Goal: Information Seeking & Learning: Learn about a topic

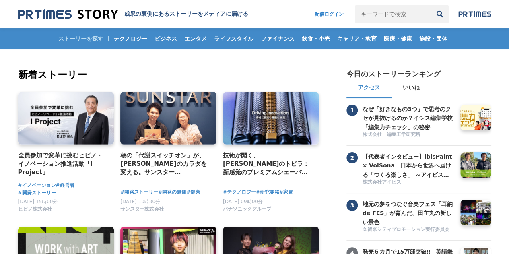
scroll to position [80, 0]
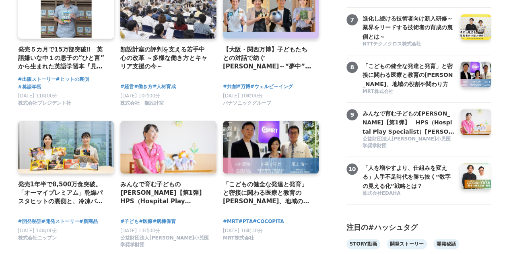
scroll to position [429, 0]
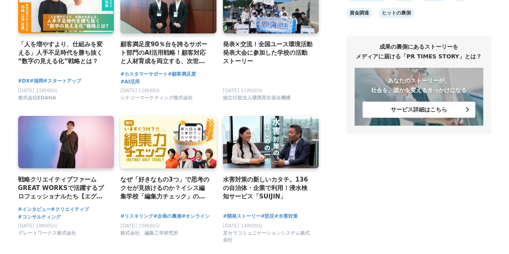
scroll to position [697, 0]
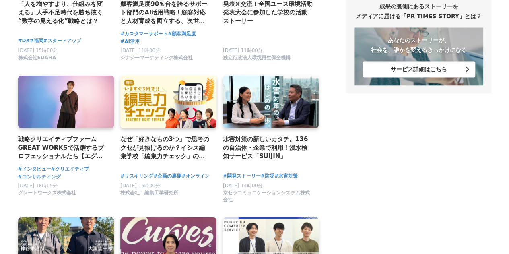
click at [0, 94] on main "新着ストーリー 全員参加で変革に挑むヒビノ・イノベーション推進活動「I Project」 #イノベーション #経営者" at bounding box center [254, 212] width 509 height 1721
click at [1, 177] on main "新着ストーリー 全員参加で変革に挑むヒビノ・イノベーション推進活動「I Project」 #イノベーション #経営者" at bounding box center [254, 212] width 509 height 1721
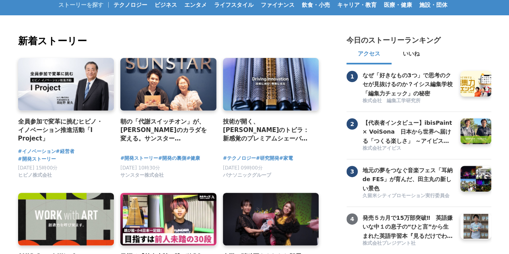
scroll to position [0, 0]
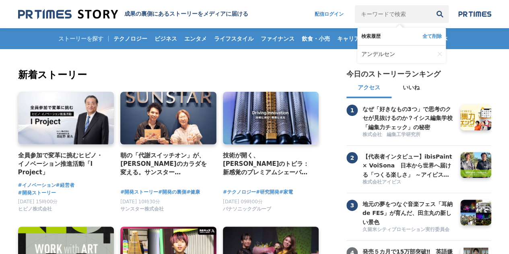
click at [393, 12] on input "キーワードで検索" at bounding box center [393, 14] width 76 height 18
click at [370, 51] on span "アンデルセン" at bounding box center [378, 54] width 34 height 7
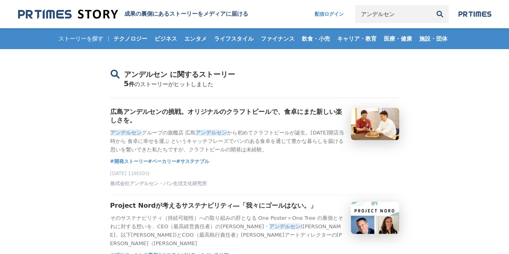
drag, startPoint x: 22, startPoint y: 174, endPoint x: 25, endPoint y: 169, distance: 5.9
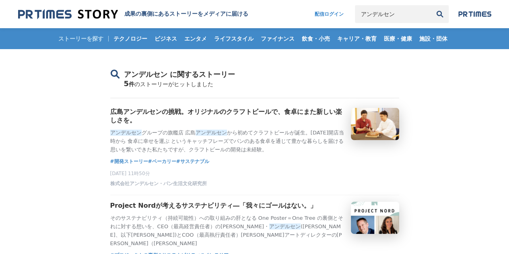
scroll to position [94, 0]
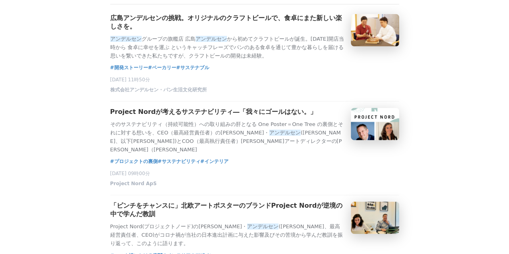
click at [0, 79] on main "アンデルセン に関するストーリー 5 件 のストーリーがヒットしました 広島アンデルセンの挑戦。オリジナルのクラフトビールで、食卓にまた新しい楽しさを。 アン…" at bounding box center [254, 248] width 509 height 587
click at [0, 44] on main "アンデルセン に関するストーリー 5 件 のストーリーがヒットしました 広島アンデルセンの挑戦。オリジナルのクラフトビールで、食卓にまた新しい楽しさを。 アン…" at bounding box center [254, 248] width 509 height 587
click at [0, 31] on main "アンデルセン に関するストーリー 5 件 のストーリーがヒットしました 広島アンデルセンの挑戦。オリジナルのクラフトビールで、食卓にまた新しい楽しさを。 アン…" at bounding box center [254, 248] width 509 height 587
click at [3, 99] on main "アンデルセン に関するストーリー 5 件 のストーリーがヒットしました 広島アンデルセンの挑戦。オリジナルのクラフトビールで、食卓にまた新しい楽しさを。 アン…" at bounding box center [254, 248] width 509 height 587
click at [11, 159] on main "アンデルセン に関するストーリー 5 件 のストーリーがヒットしました 広島アンデルセンの挑戦。オリジナルのクラフトビールで、食卓にまた新しい楽しさを。 アン…" at bounding box center [254, 248] width 509 height 587
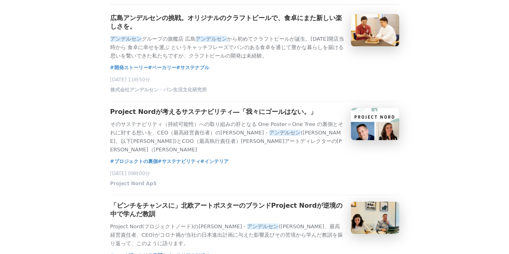
scroll to position [147, 0]
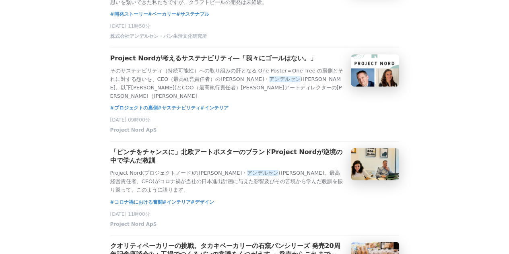
click at [0, 110] on main "アンデルセン に関するストーリー 5 件 のストーリーがヒットしました 広島アンデルセンの挑戦。オリジナルのクラフトビールで、食卓にまた新しい楽しさを。 アン…" at bounding box center [254, 195] width 509 height 587
click at [0, 85] on main "アンデルセン に関するストーリー 5 件 のストーリーがヒットしました 広島アンデルセンの挑戦。オリジナルのクラフトビールで、食卓にまた新しい楽しさを。 アン…" at bounding box center [254, 195] width 509 height 587
drag, startPoint x: 12, startPoint y: 139, endPoint x: 21, endPoint y: 166, distance: 29.0
click at [12, 139] on main "アンデルセン に関するストーリー 5 件 のストーリーがヒットしました 広島アンデルセンの挑戦。オリジナルのクラフトビールで、食卓にまた新しい楽しさを。 アン…" at bounding box center [254, 195] width 509 height 587
click at [23, 179] on main "アンデルセン に関するストーリー 5 件 のストーリーがヒットしました 広島アンデルセンの挑戦。オリジナルのクラフトビールで、食卓にまた新しい楽しさを。 アン…" at bounding box center [254, 195] width 509 height 587
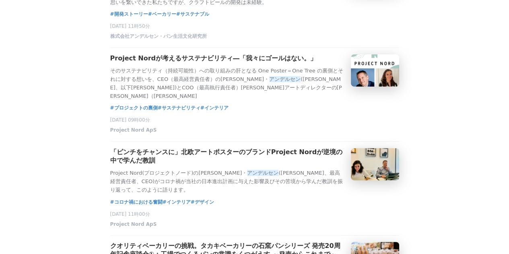
scroll to position [241, 0]
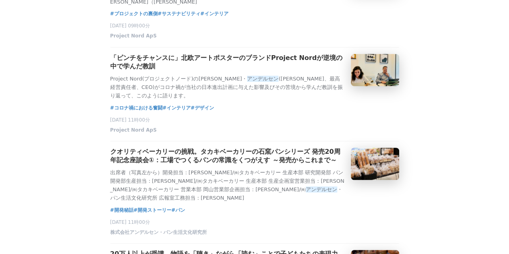
click at [0, 121] on main "アンデルセン に関するストーリー 5 件 のストーリーがヒットしました 広島アンデルセンの挑戦。オリジナルのクラフトビールで、食卓にまた新しい楽しさを。 アン…" at bounding box center [254, 101] width 509 height 587
click at [0, 88] on main "アンデルセン に関するストーリー 5 件 のストーリーがヒットしました 広島アンデルセンの挑戦。オリジナルのクラフトビールで、食卓にまた新しい楽しさを。 アン…" at bounding box center [254, 101] width 509 height 587
click at [8, 148] on main "アンデルセン に関するストーリー 5 件 のストーリーがヒットしました 広島アンデルセンの挑戦。オリジナルのクラフトビールで、食卓にまた新しい楽しさを。 アン…" at bounding box center [254, 101] width 509 height 587
click at [25, 195] on main "アンデルセン に関するストーリー 5 件 のストーリーがヒットしました 広島アンデルセンの挑戦。オリジナルのクラフトビールで、食卓にまた新しい楽しさを。 アン…" at bounding box center [254, 101] width 509 height 587
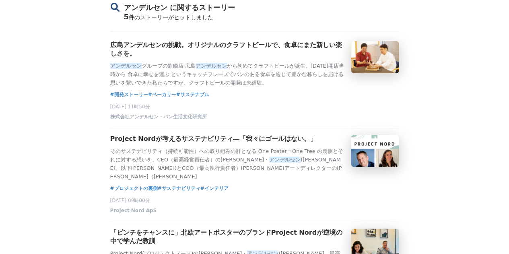
scroll to position [0, 0]
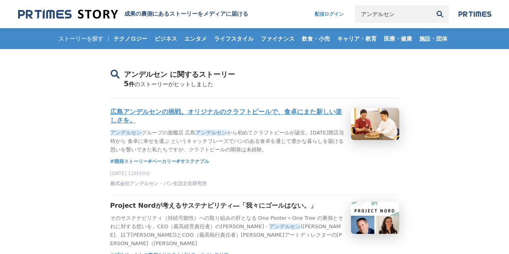
click at [154, 123] on h3 "広島アンデルセンの挑戦。オリジナルのクラフトビールで、食卓にまた新しい楽しさを。" at bounding box center [227, 116] width 234 height 17
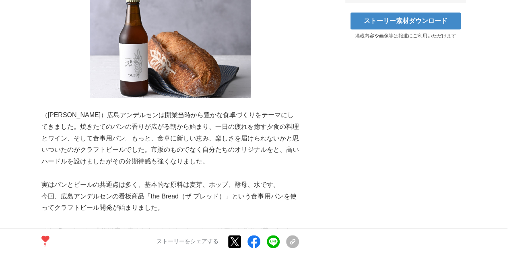
scroll to position [523, 0]
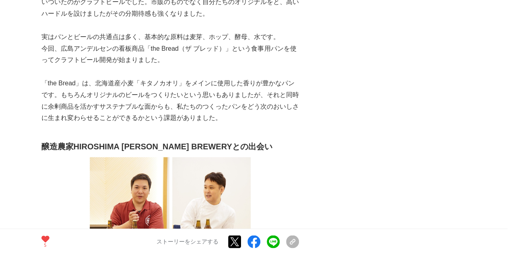
scroll to position [710, 0]
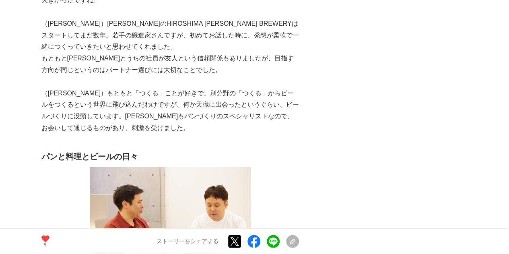
scroll to position [1046, 0]
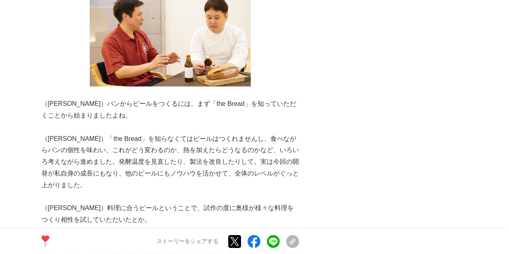
scroll to position [1193, 0]
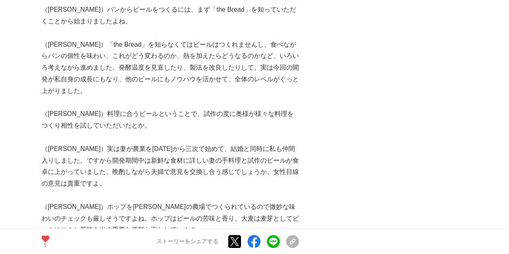
drag, startPoint x: 0, startPoint y: 111, endPoint x: 0, endPoint y: 164, distance: 52.7
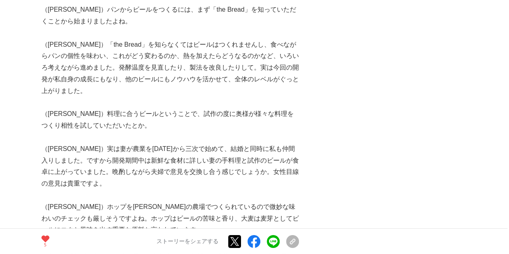
scroll to position [1300, 0]
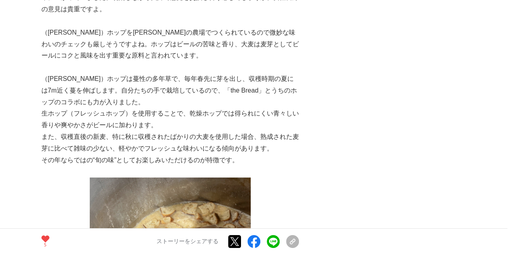
scroll to position [1488, 0]
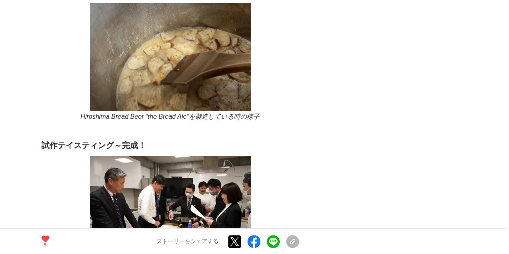
scroll to position [1689, 0]
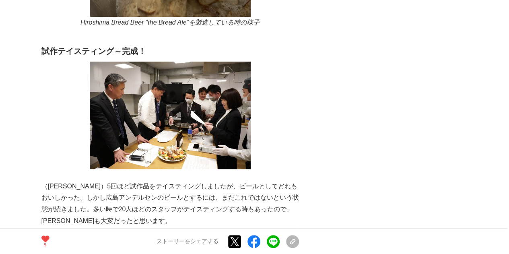
click at [0, 95] on main "広島アンデルセンの挑戦。オリジナルのクラフトビールで、食卓にまた新しい楽しさを。 開発ストーリー #開発ストーリー #ベーカリー 5 5" at bounding box center [254, 186] width 509 height 3652
click at [10, 165] on main "広島アンデルセンの挑戦。オリジナルのクラフトビールで、食卓にまた新しい楽しさを。 開発ストーリー #開発ストーリー #ベーカリー 5 5" at bounding box center [254, 186] width 509 height 3652
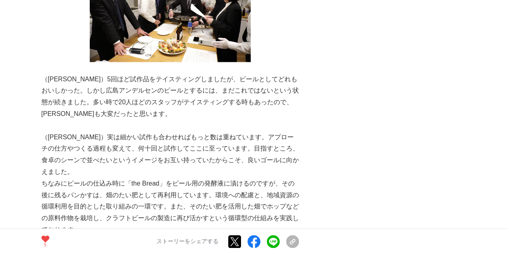
scroll to position [1904, 0]
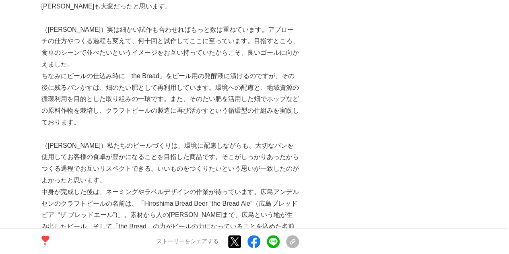
drag, startPoint x: 0, startPoint y: 150, endPoint x: 3, endPoint y: 180, distance: 29.5
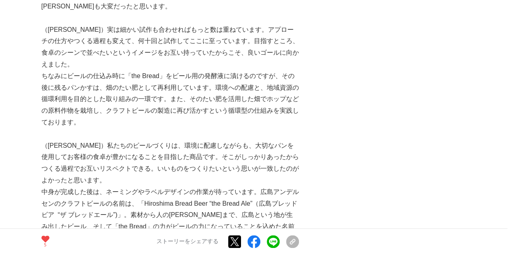
scroll to position [1957, 0]
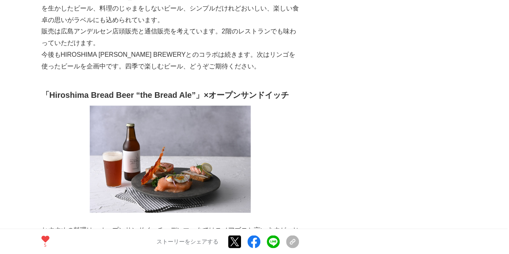
scroll to position [2199, 0]
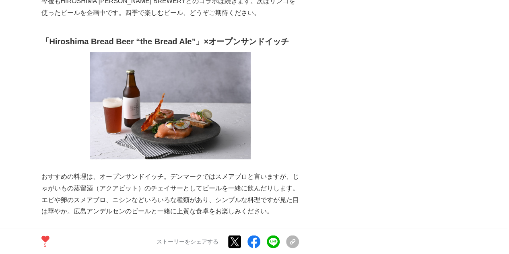
drag, startPoint x: 0, startPoint y: 155, endPoint x: 4, endPoint y: 156, distance: 4.3
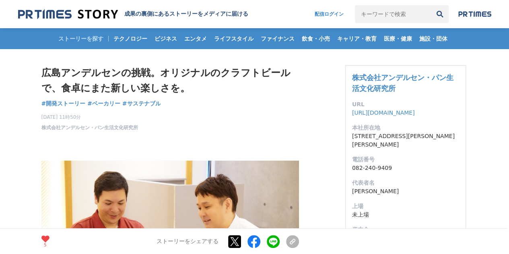
scroll to position [0, 0]
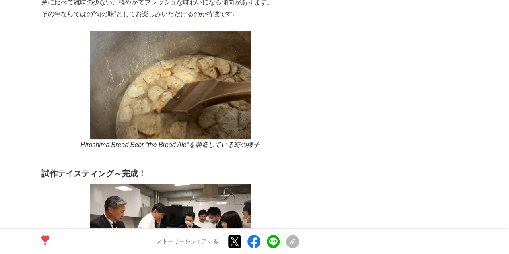
scroll to position [1676, 0]
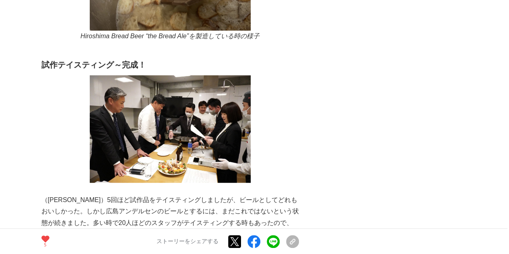
click at [0, 116] on main "広島アンデルセンの挑戦。オリジナルのクラフトビールで、食卓にまた新しい楽しさを。 開発ストーリー #開発ストーリー #ベーカリー 5 5" at bounding box center [254, 199] width 509 height 3652
click at [0, 171] on main "広島アンデルセンの挑戦。オリジナルのクラフトビールで、食卓にまた新しい楽しさを。 開発ストーリー #開発ストーリー #ベーカリー 5 5" at bounding box center [254, 199] width 509 height 3652
click at [1, 213] on main "広島アンデルセンの挑戦。オリジナルのクラフトビールで、食卓にまた新しい楽しさを。 開発ストーリー #開発ストーリー #ベーカリー 5 5" at bounding box center [254, 199] width 509 height 3652
click at [0, 114] on main "広島アンデルセンの挑戦。オリジナルのクラフトビールで、食卓にまた新しい楽しさを。 開発ストーリー #開発ストーリー #ベーカリー 5 5" at bounding box center [254, 199] width 509 height 3652
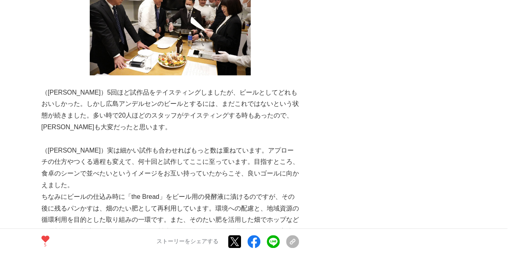
scroll to position [1823, 0]
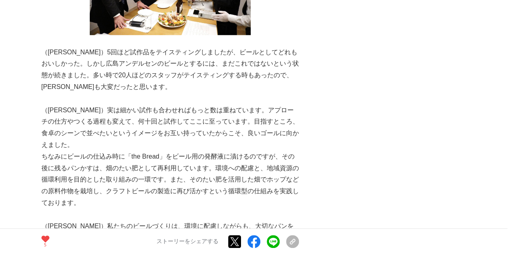
click at [0, 65] on main "広島アンデルセンの挑戦。オリジナルのクラフトビールで、食卓にまた新しい楽しさを。 開発ストーリー #開発ストーリー #ベーカリー 5 5" at bounding box center [254, 52] width 509 height 3652
click at [0, 148] on main "広島アンデルセンの挑戦。オリジナルのクラフトビールで、食卓にまた新しい楽しさを。 開発ストーリー #開発ストーリー #ベーカリー 5 5" at bounding box center [254, 52] width 509 height 3652
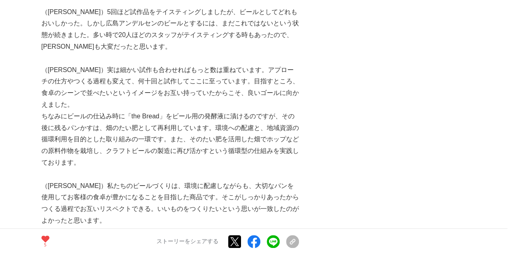
click at [0, 76] on main "広島アンデルセンの挑戦。オリジナルのクラフトビールで、食卓にまた新しい楽しさを。 開発ストーリー #開発ストーリー #ベーカリー 5 5" at bounding box center [254, 12] width 509 height 3652
click at [3, 169] on main "広島アンデルセンの挑戦。オリジナルのクラフトビールで、食卓にまた新しい楽しさを。 開発ストーリー #開発ストーリー #ベーカリー 5 5" at bounding box center [254, 12] width 509 height 3652
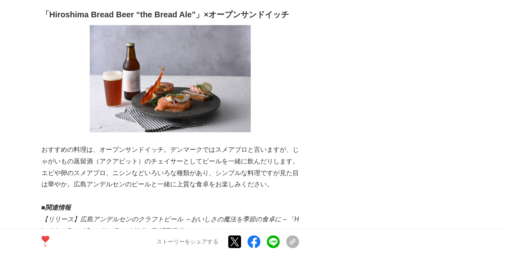
scroll to position [2319, 0]
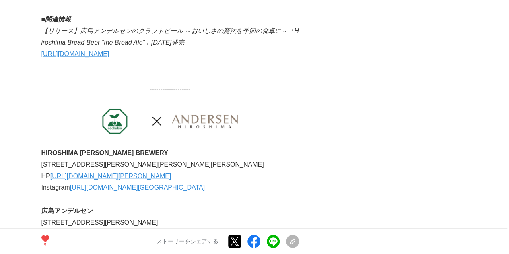
scroll to position [2373, 0]
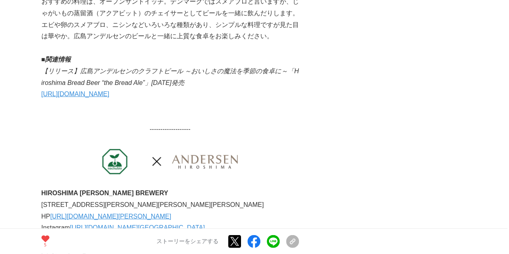
click at [108, 91] on link "[URL][DOMAIN_NAME]" at bounding box center [75, 94] width 68 height 7
drag, startPoint x: 0, startPoint y: 110, endPoint x: 0, endPoint y: 186, distance: 76.4
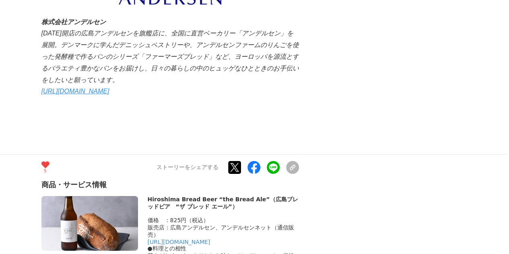
scroll to position [2789, 0]
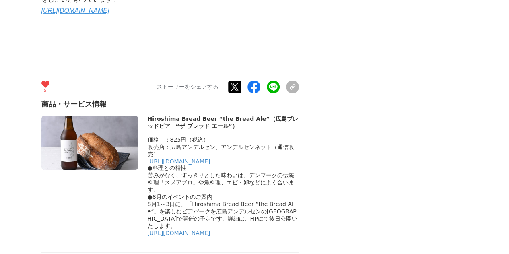
drag, startPoint x: 4, startPoint y: 194, endPoint x: 5, endPoint y: 200, distance: 5.3
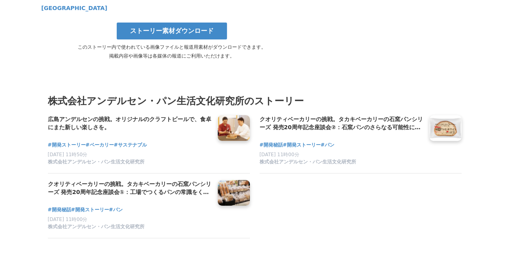
scroll to position [3167, 0]
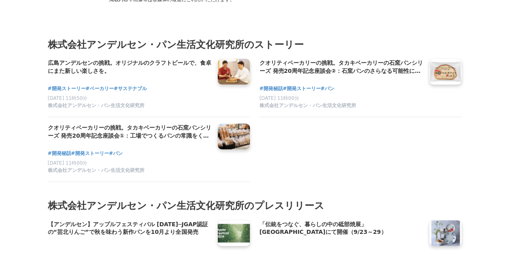
drag, startPoint x: 0, startPoint y: 150, endPoint x: 0, endPoint y: 169, distance: 19.7
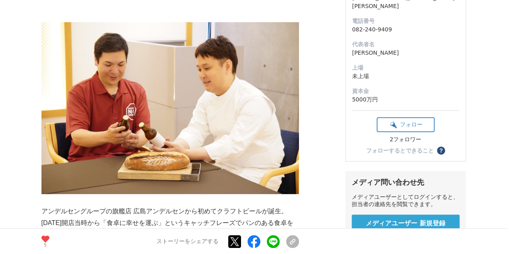
scroll to position [0, 0]
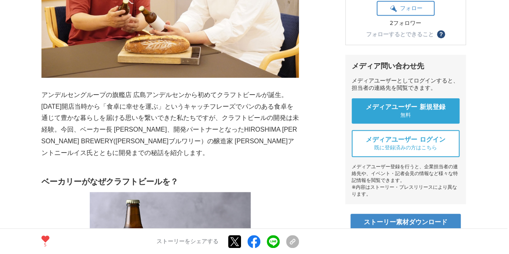
scroll to position [214, 0]
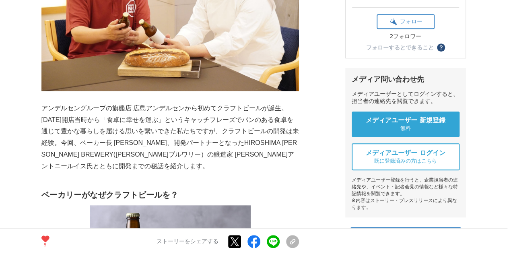
scroll to position [282, 0]
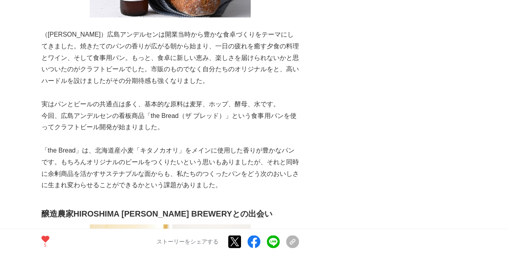
scroll to position [496, 0]
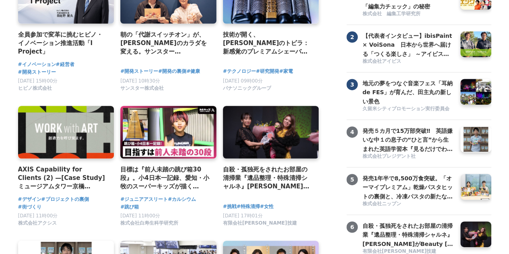
scroll to position [201, 0]
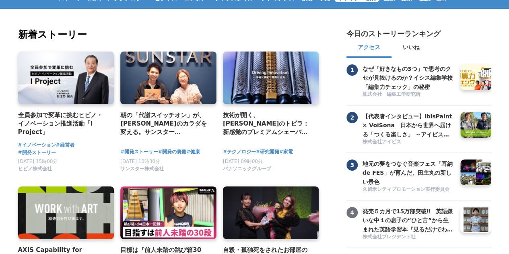
scroll to position [0, 0]
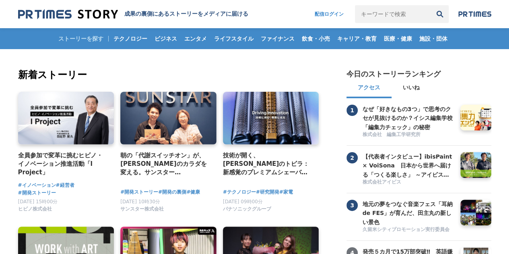
click at [358, 14] on input "キーワードで検索" at bounding box center [393, 14] width 76 height 18
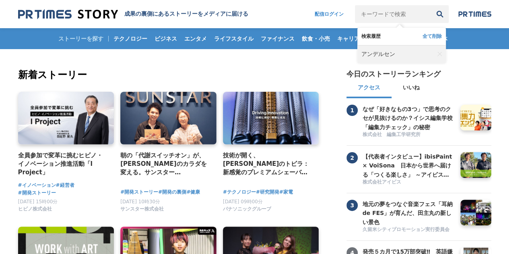
click at [368, 52] on span "アンデルセン" at bounding box center [378, 54] width 34 height 7
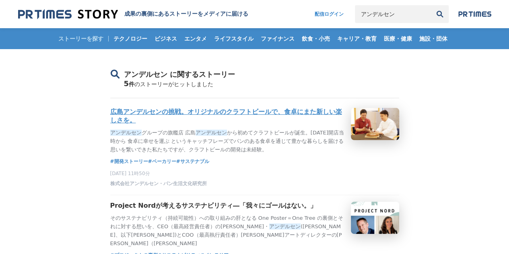
click at [134, 119] on h3 "広島アンデルセンの挑戦。オリジナルのクラフトビールで、食卓にまた新しい楽しさを。" at bounding box center [227, 116] width 234 height 17
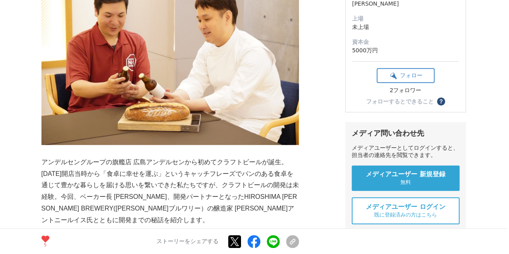
scroll to position [134, 0]
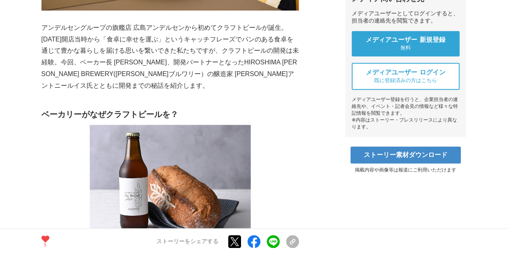
scroll to position [255, 0]
